Goal: Navigation & Orientation: Find specific page/section

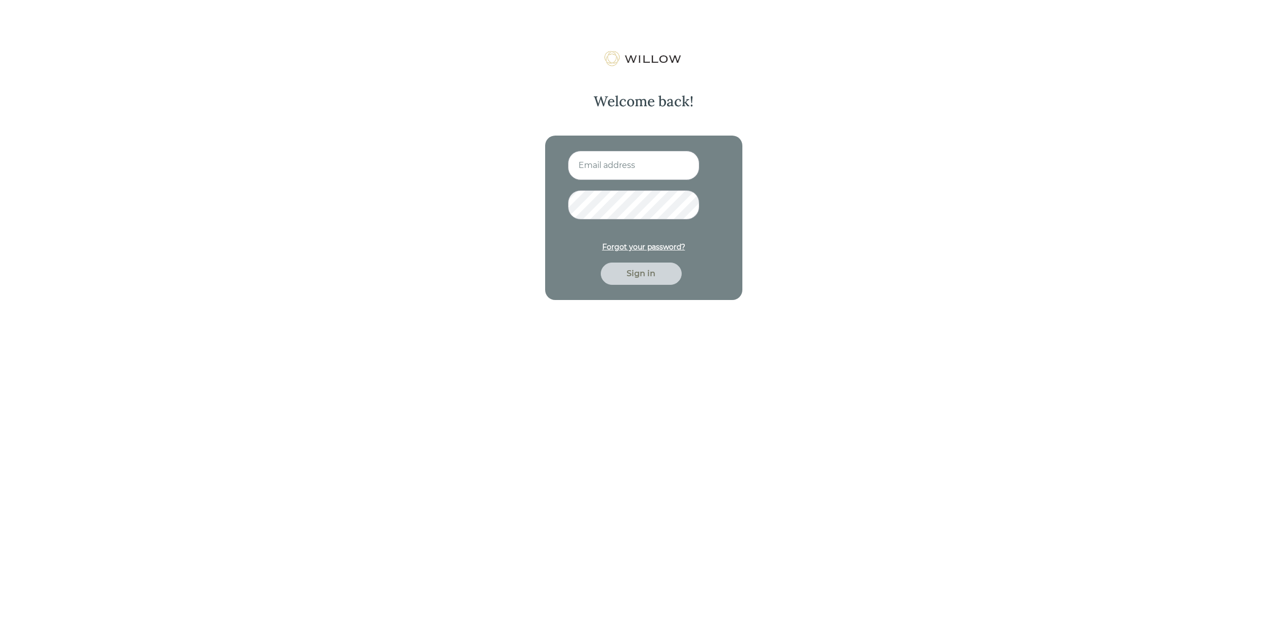
type input "[EMAIL_ADDRESS][DOMAIN_NAME]"
click at [639, 269] on div "Sign in" at bounding box center [641, 273] width 58 height 12
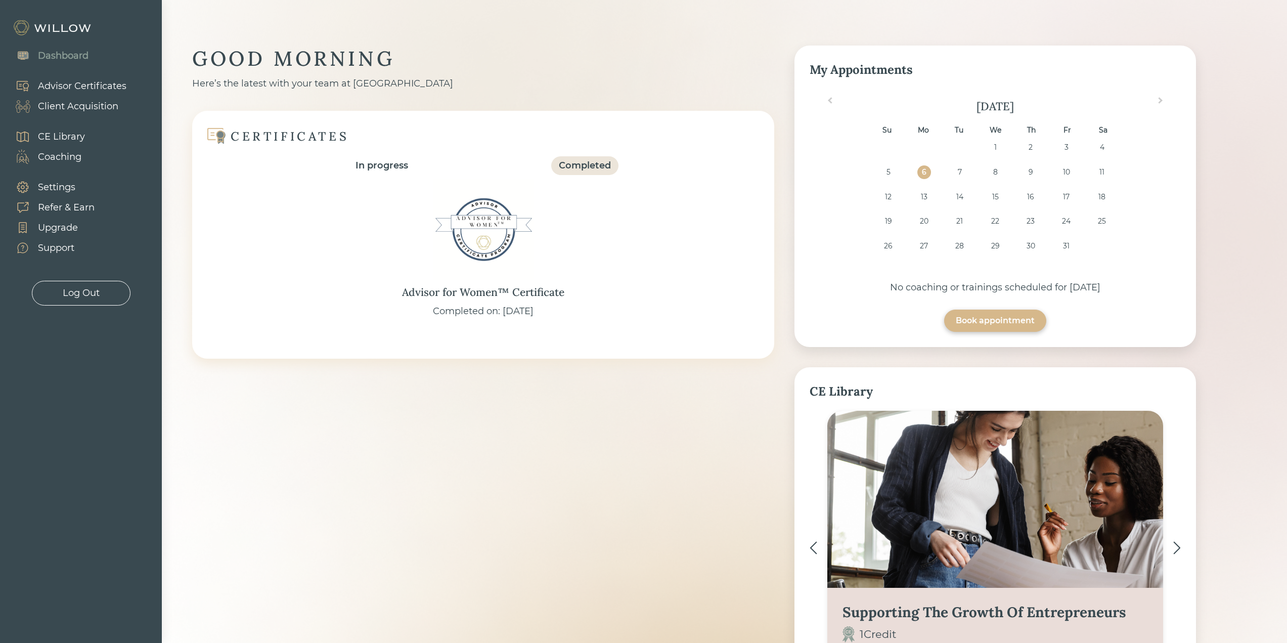
click at [88, 108] on div "Client Acquisition" at bounding box center [78, 107] width 80 height 14
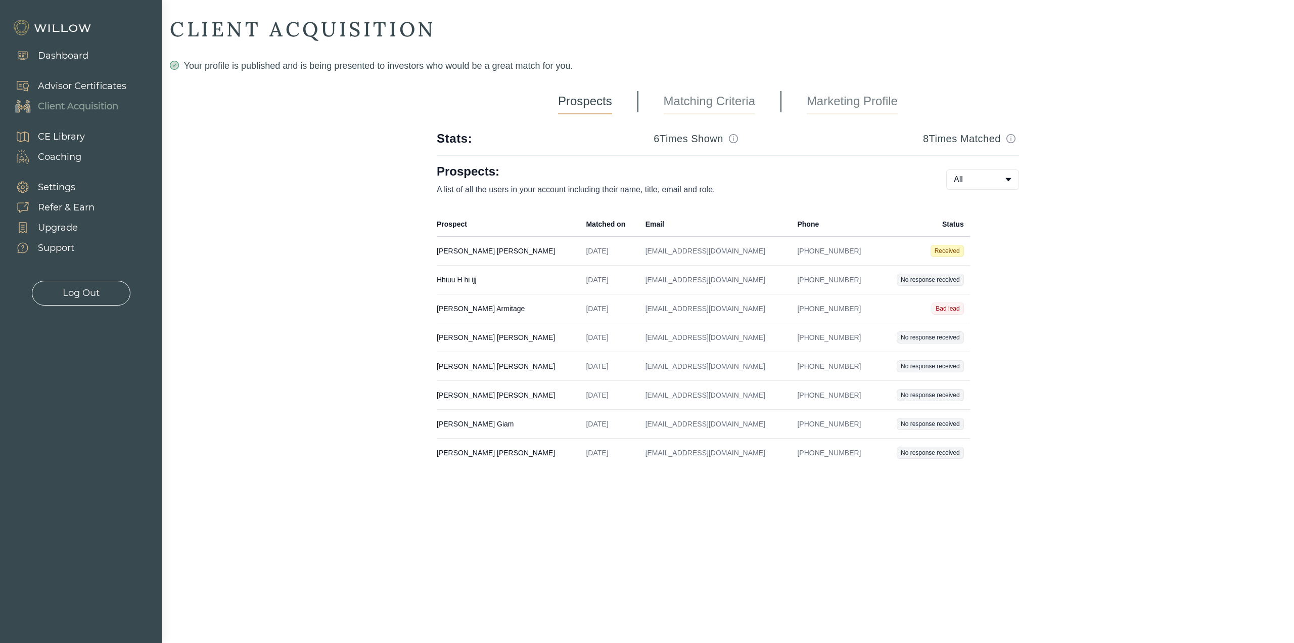
click at [78, 292] on div "Log Out" at bounding box center [81, 293] width 37 height 14
